Goal: Obtain resource: Obtain resource

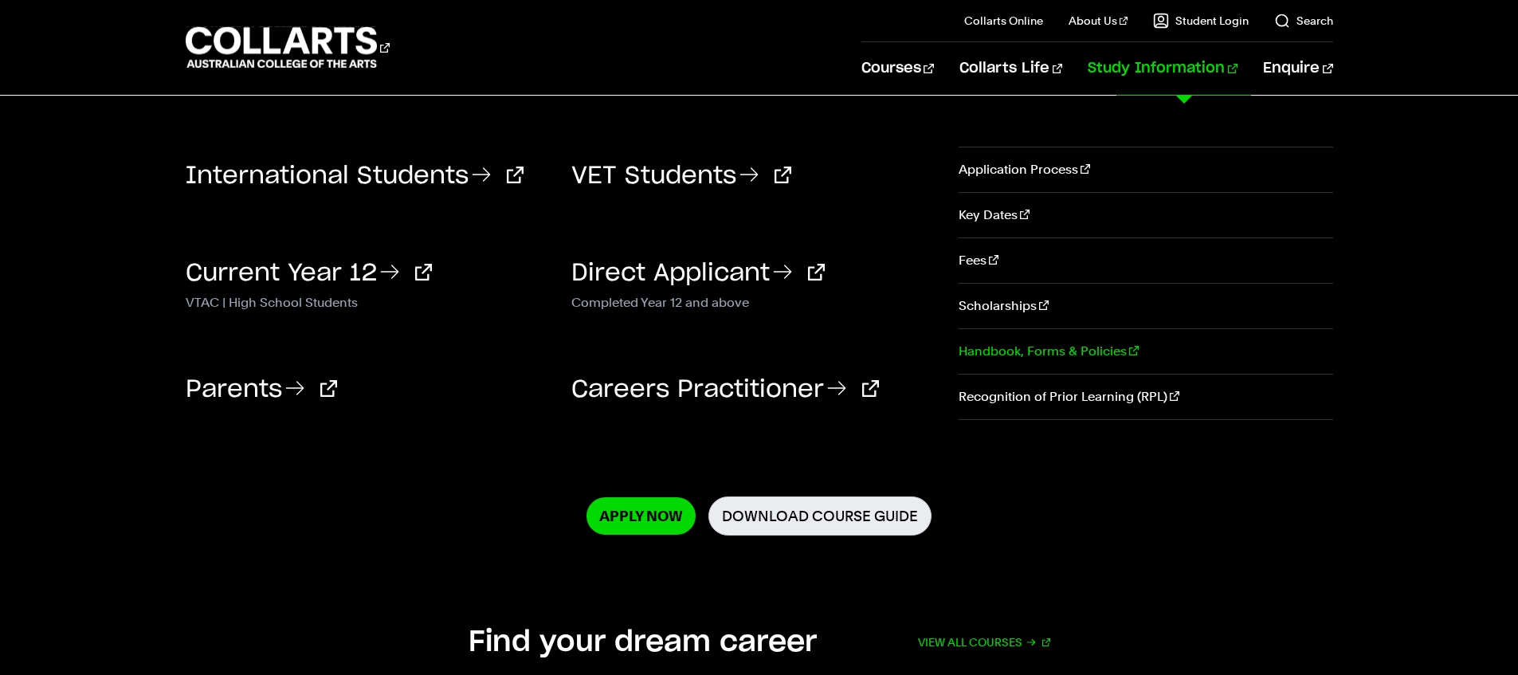
click at [1073, 351] on link "Handbook, Forms & Policies" at bounding box center [1146, 351] width 374 height 45
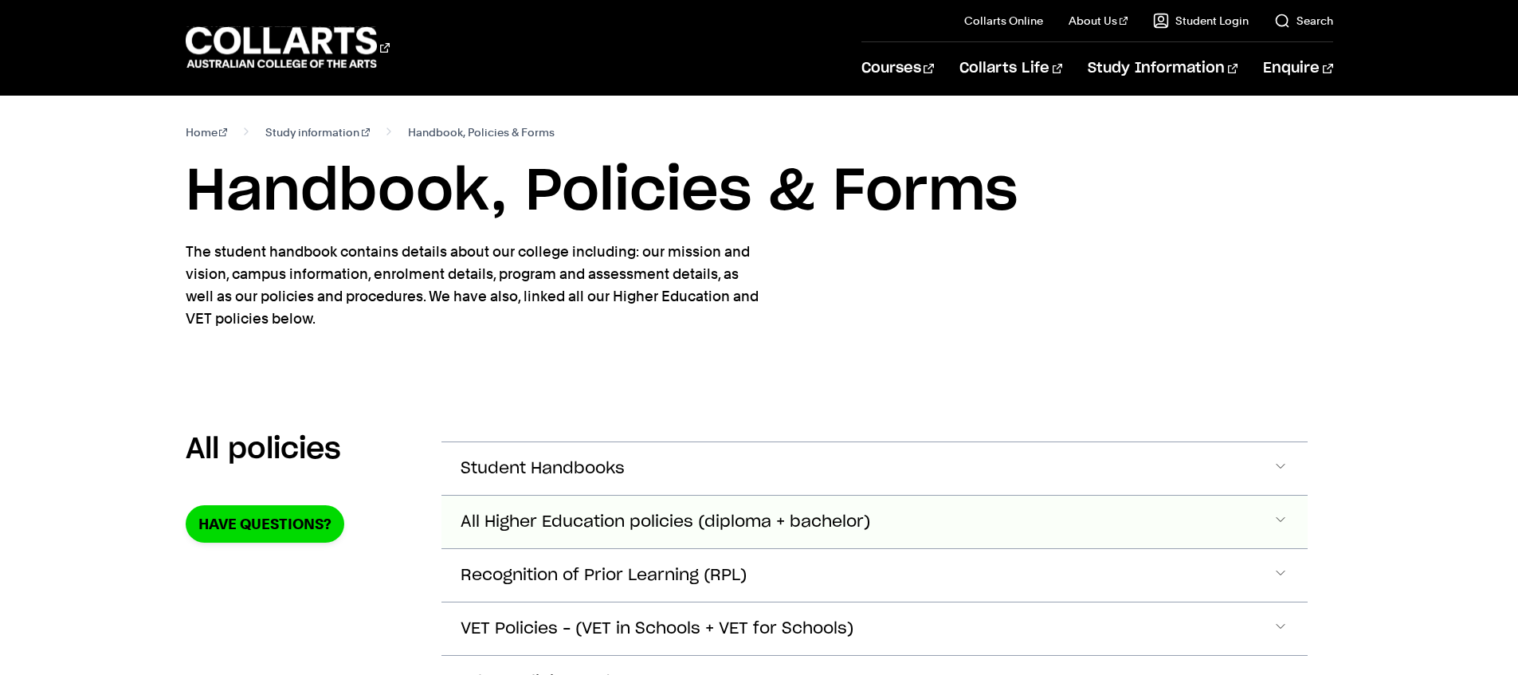
scroll to position [31, 0]
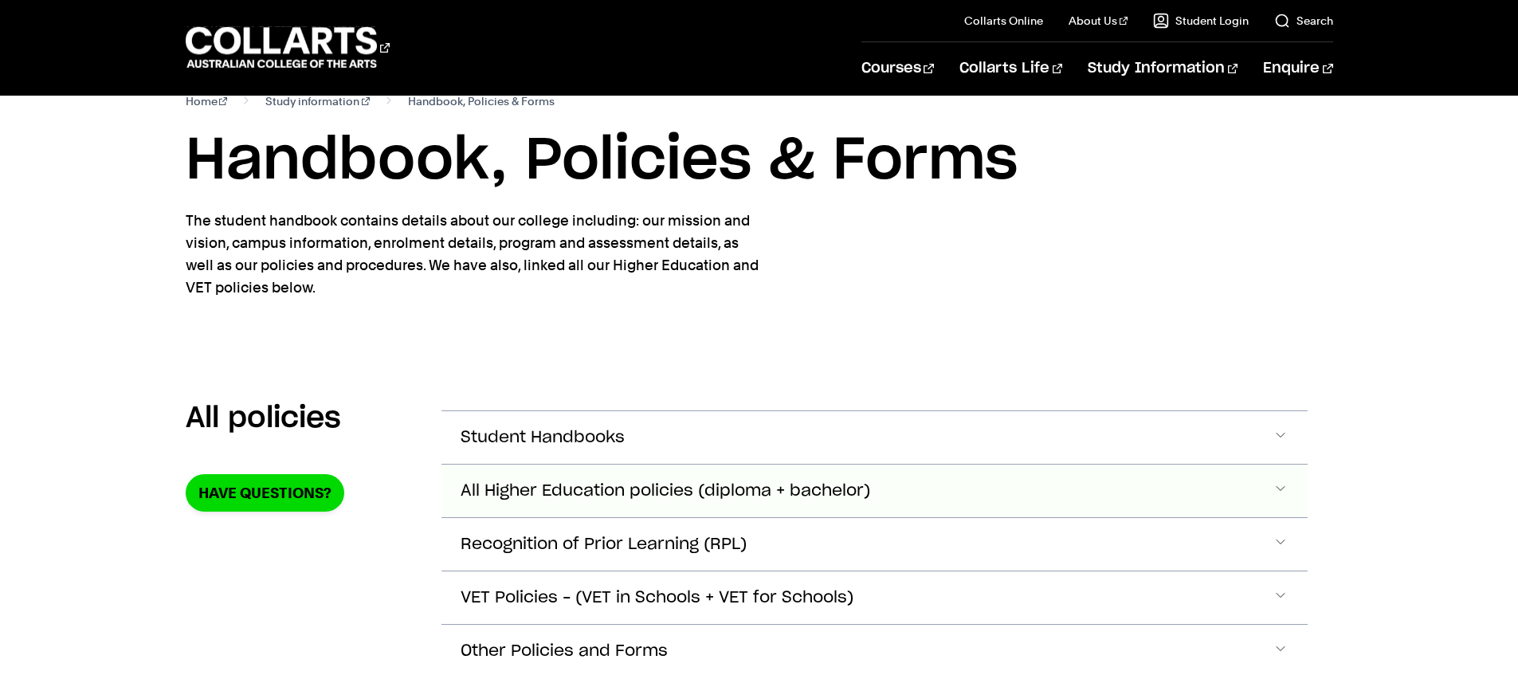
click at [864, 500] on button "All Higher Education policies (diploma + bachelor)" at bounding box center [874, 491] width 866 height 53
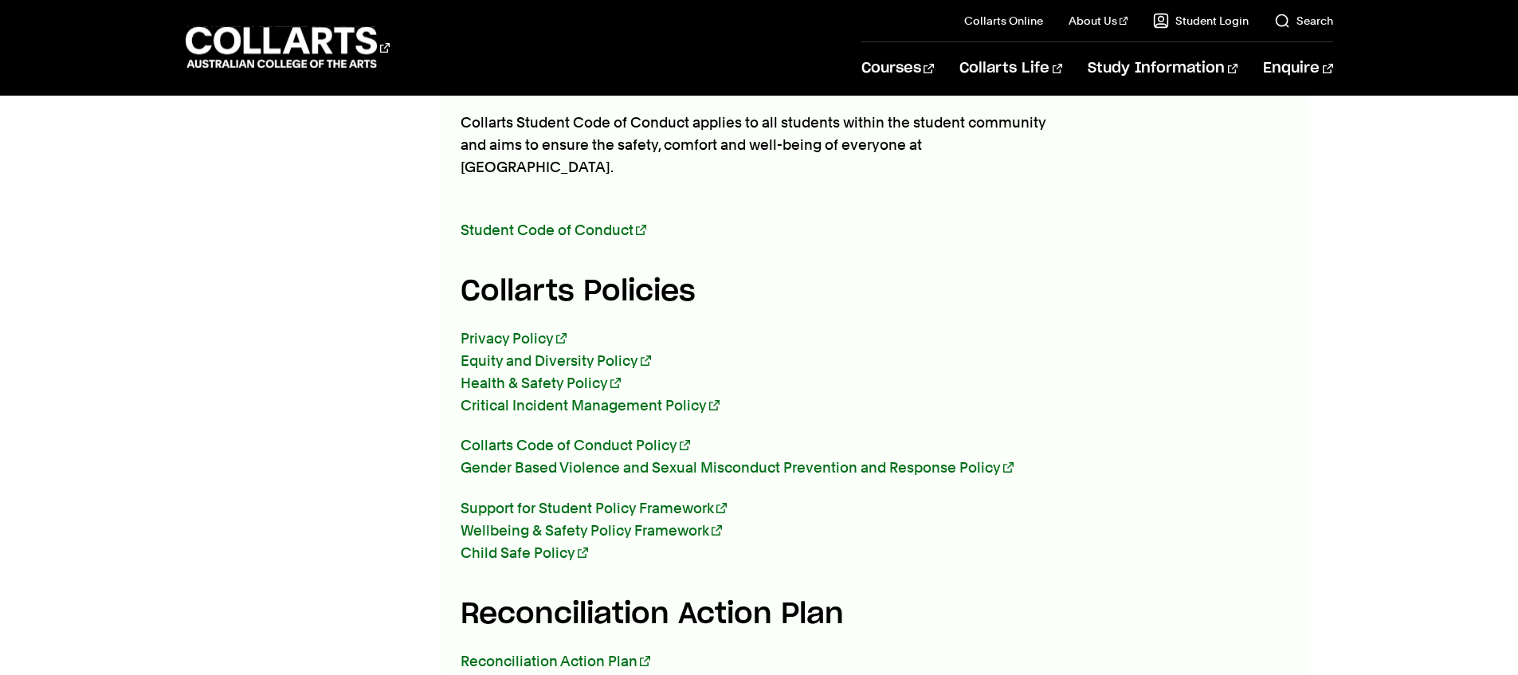
scroll to position [852, 0]
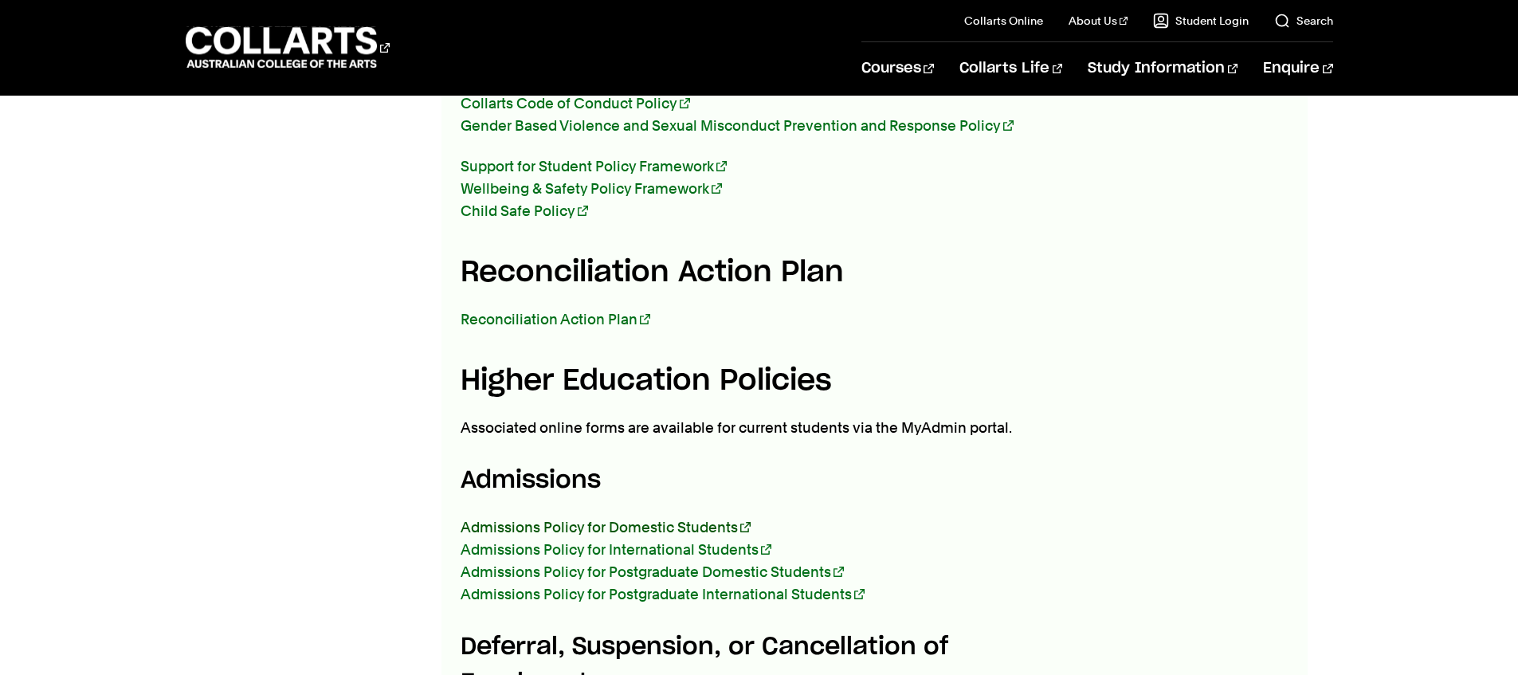
click at [689, 519] on link "Admissions Policy for Domestic Students" at bounding box center [606, 527] width 290 height 17
